Goal: Task Accomplishment & Management: Complete application form

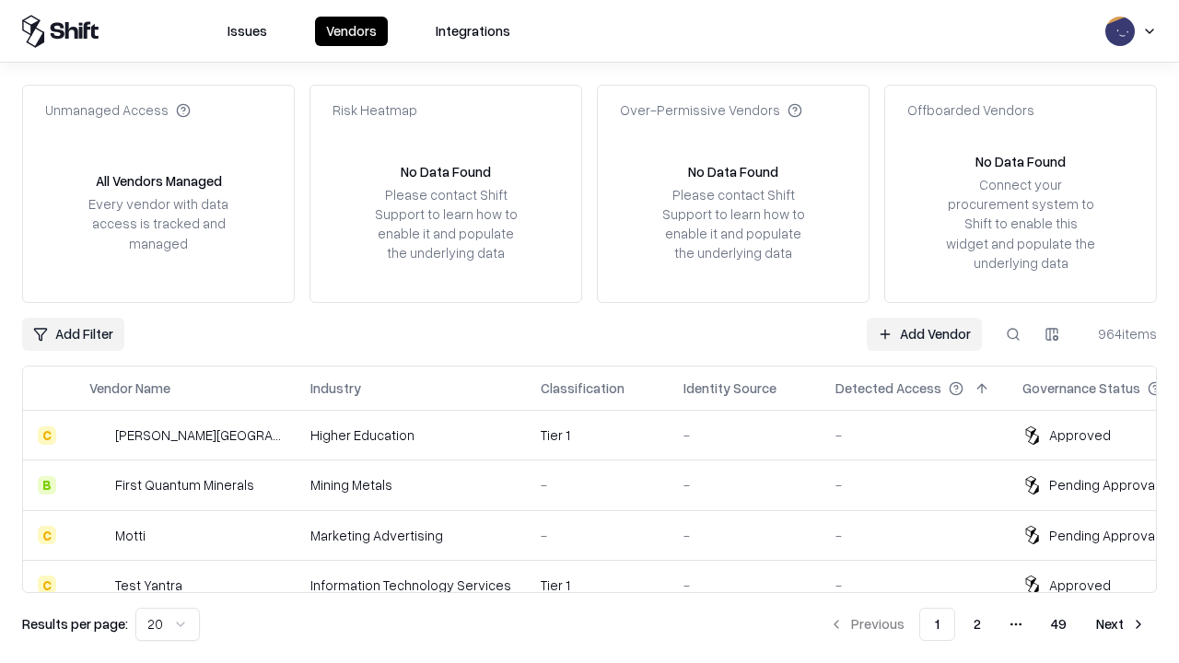
click at [924, 333] on link "Add Vendor" at bounding box center [924, 334] width 115 height 33
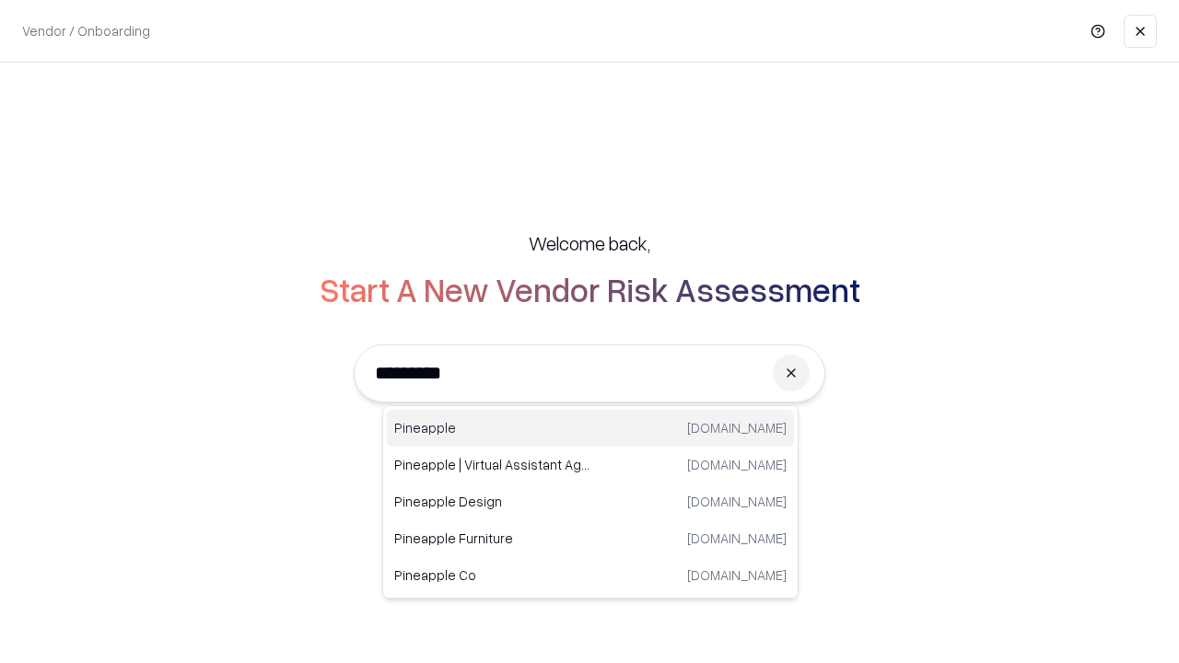
click at [590, 428] on div "Pineapple [DOMAIN_NAME]" at bounding box center [590, 428] width 407 height 37
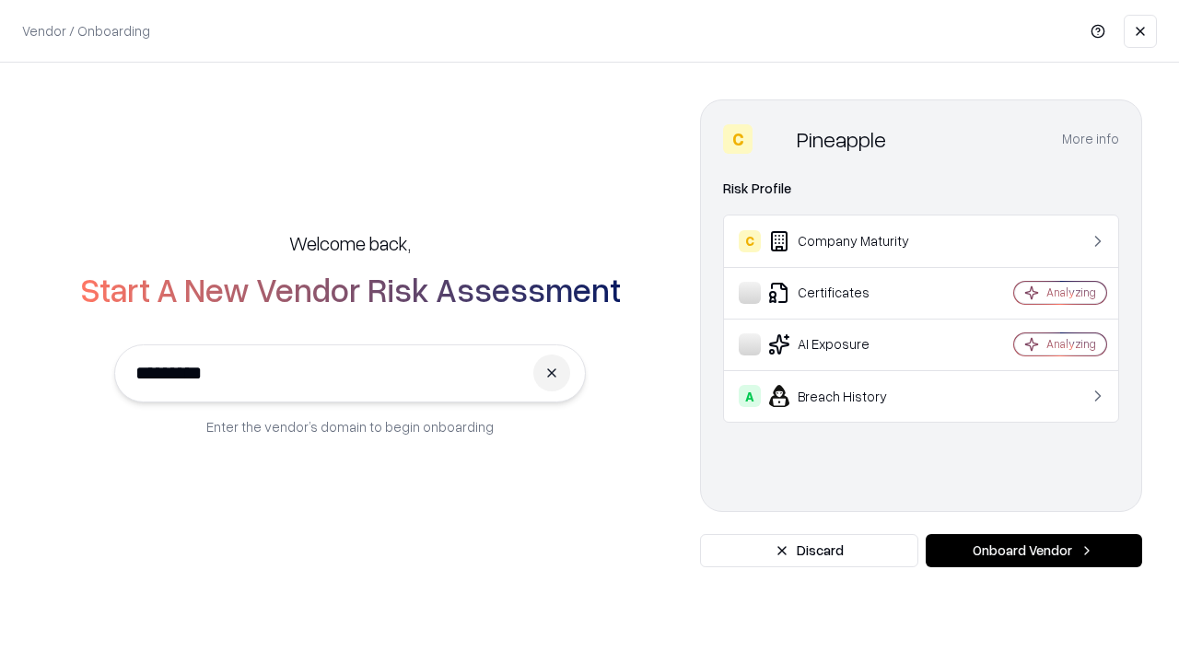
type input "*********"
click at [1033, 551] on button "Onboard Vendor" at bounding box center [1034, 550] width 216 height 33
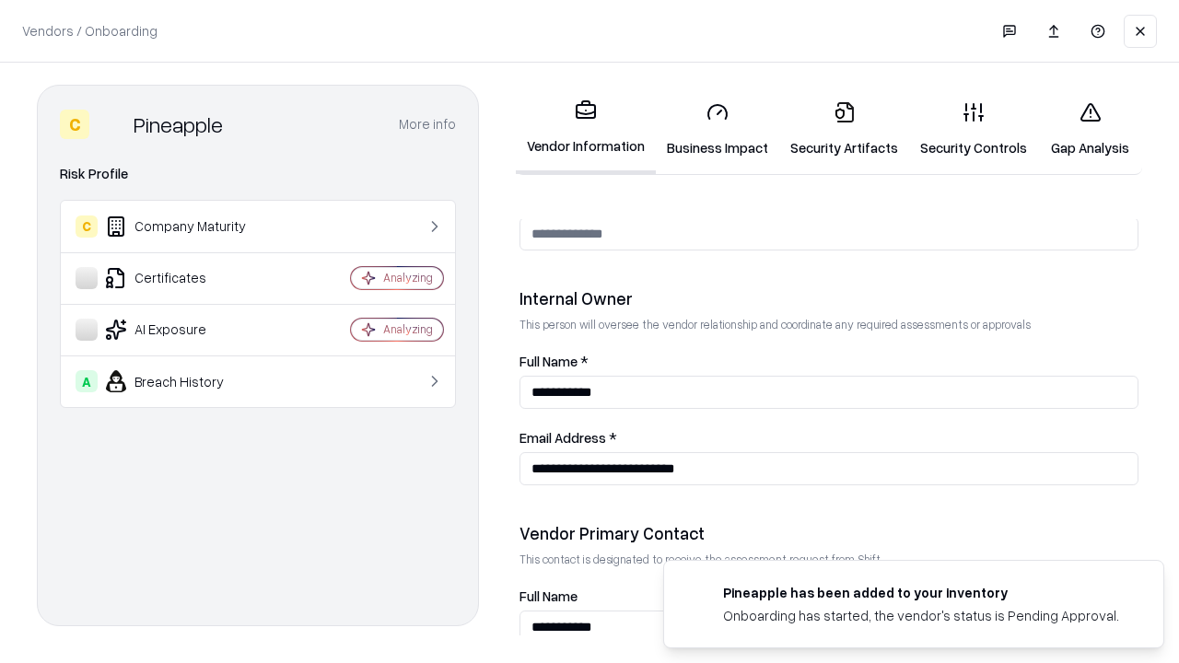
scroll to position [954, 0]
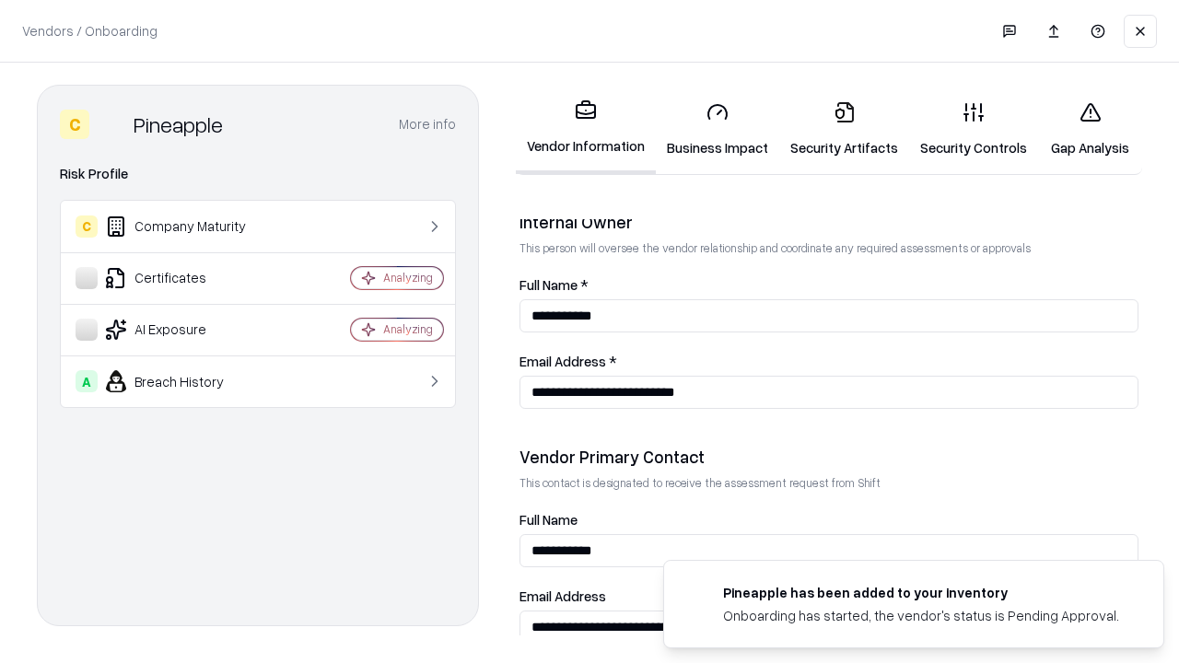
click at [717, 129] on link "Business Impact" at bounding box center [717, 130] width 123 height 86
click at [844, 128] on link "Security Artifacts" at bounding box center [844, 130] width 130 height 86
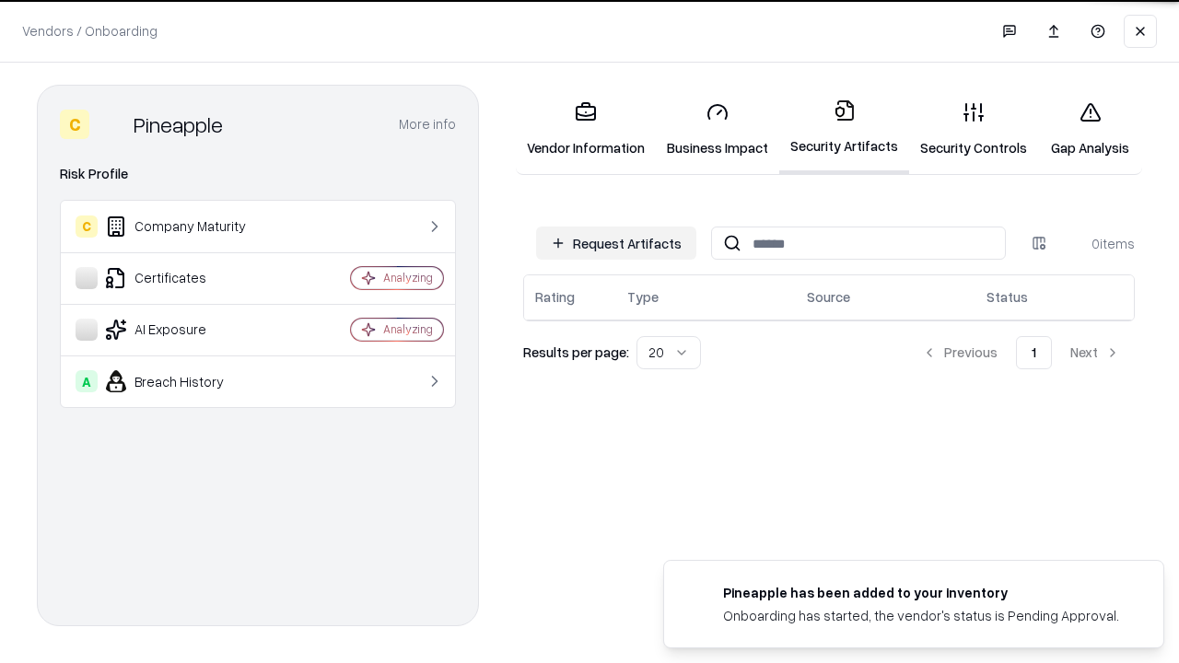
click at [616, 242] on button "Request Artifacts" at bounding box center [616, 243] width 160 height 33
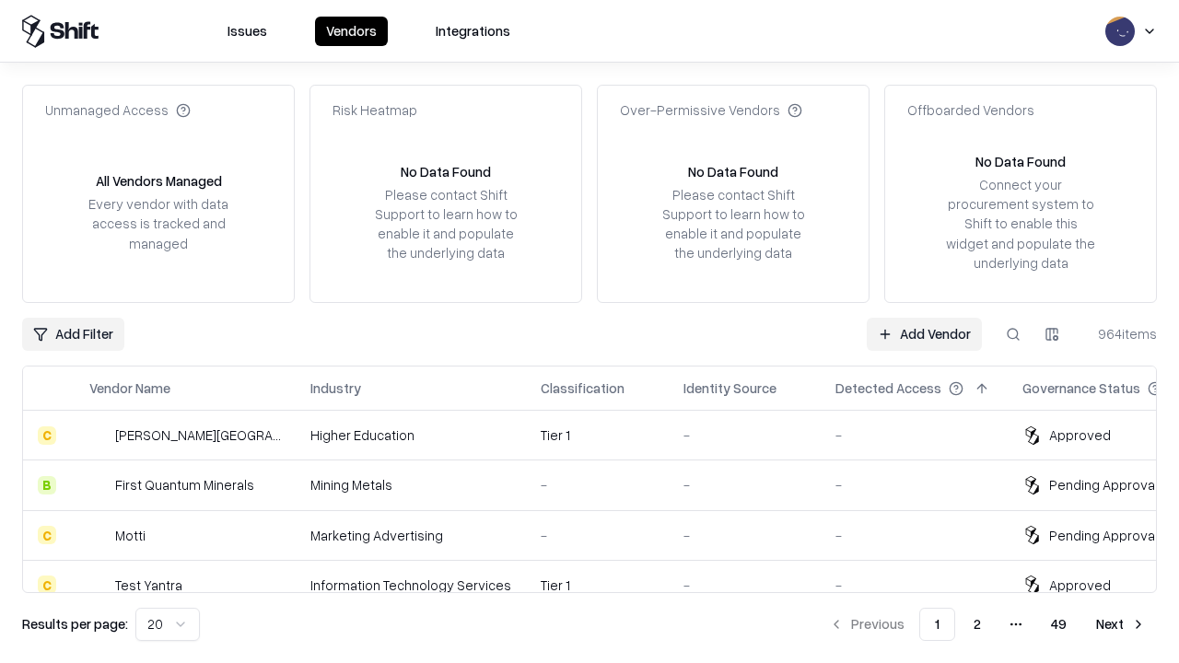
click at [924, 333] on link "Add Vendor" at bounding box center [924, 334] width 115 height 33
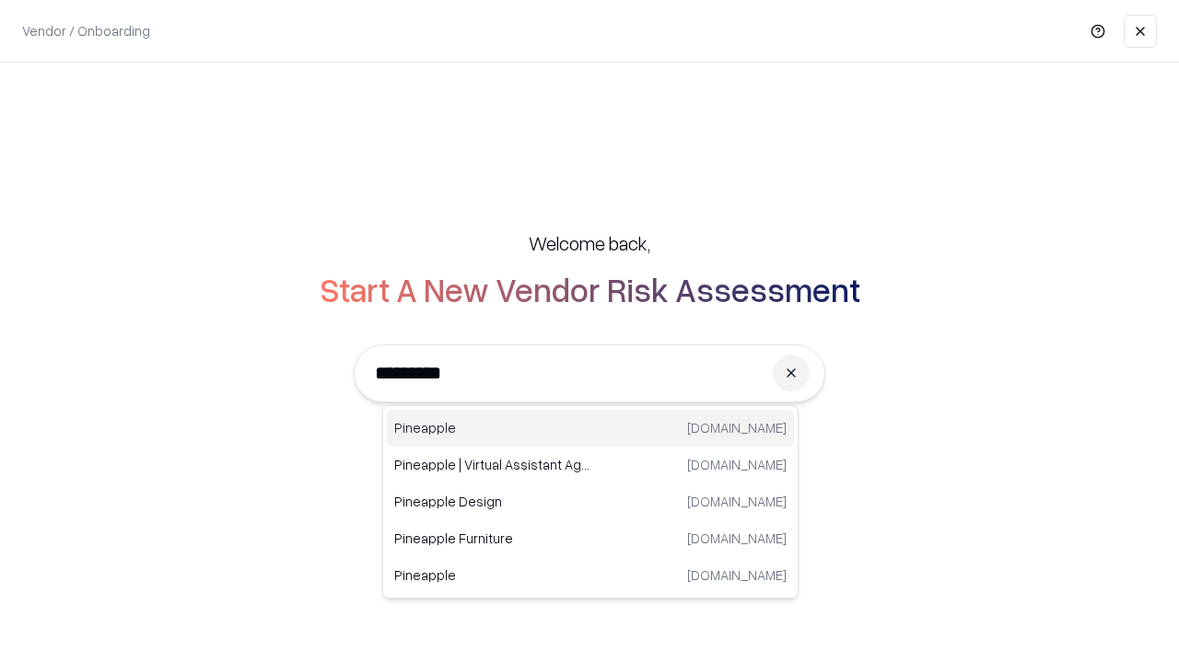
click at [590, 428] on div "Pineapple [DOMAIN_NAME]" at bounding box center [590, 428] width 407 height 37
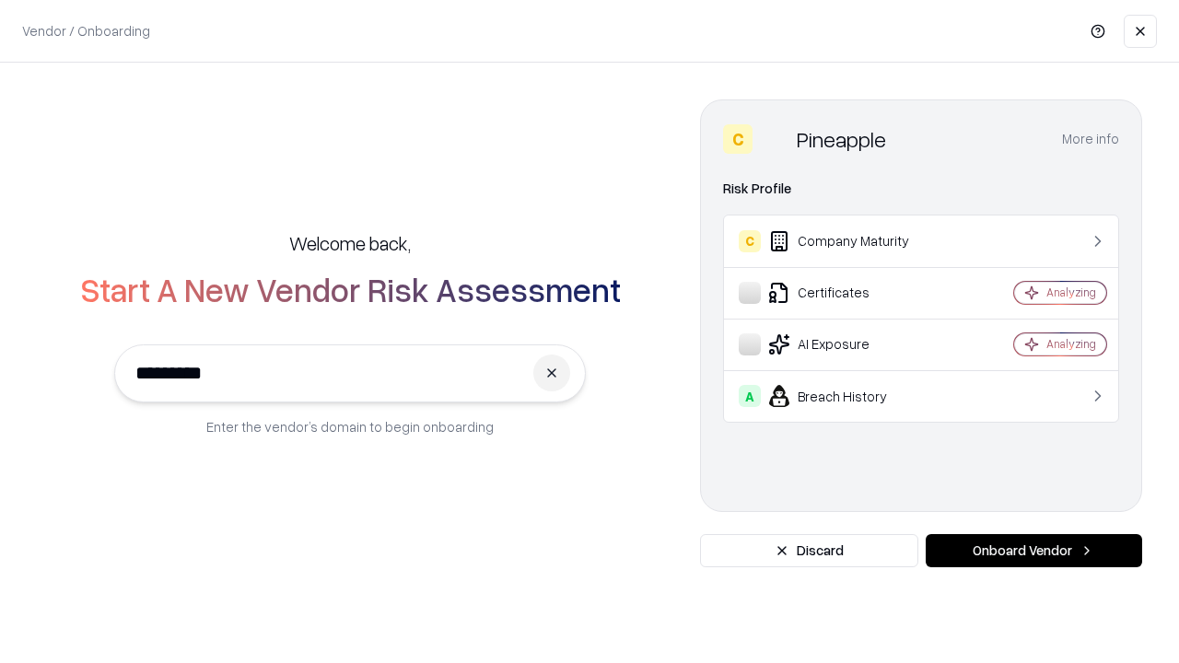
type input "*********"
click at [1033, 551] on button "Onboard Vendor" at bounding box center [1034, 550] width 216 height 33
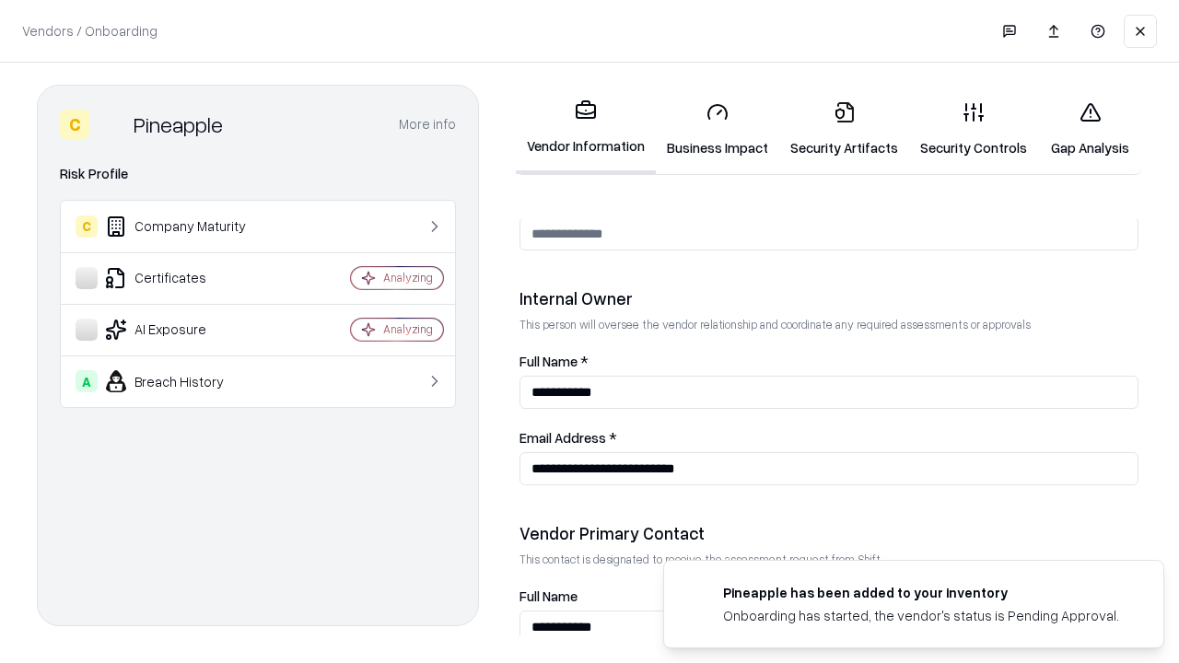
scroll to position [954, 0]
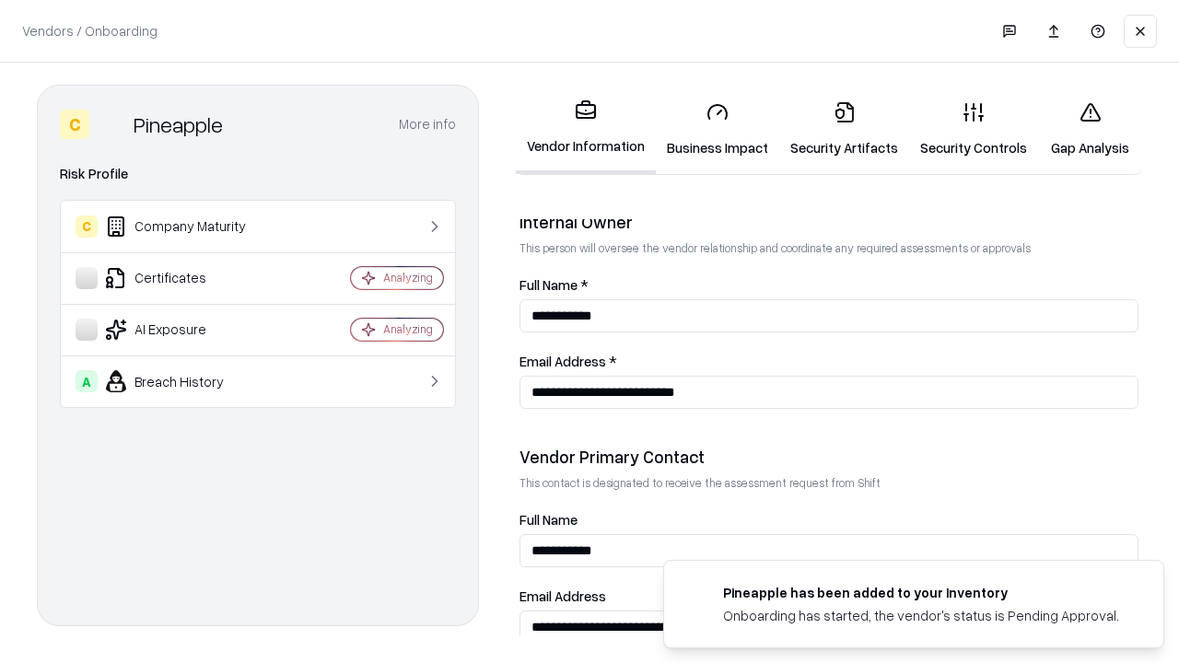
click at [1089, 129] on link "Gap Analysis" at bounding box center [1090, 130] width 104 height 86
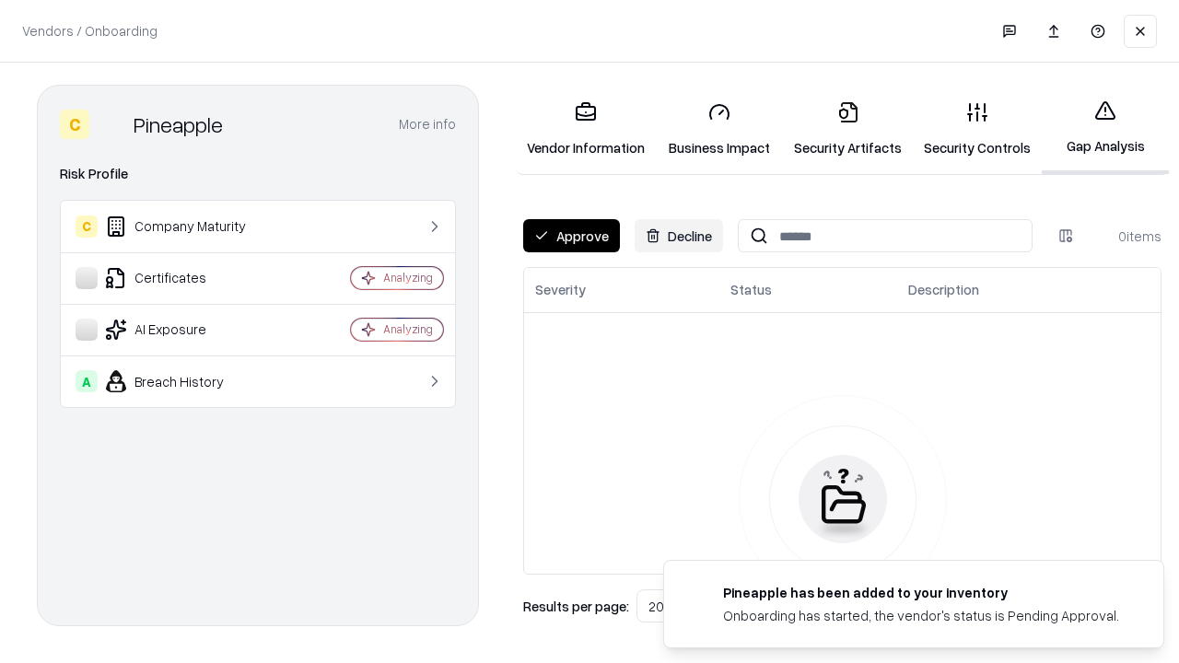
click at [571, 236] on button "Approve" at bounding box center [571, 235] width 97 height 33
